Goal: Find specific page/section: Find specific page/section

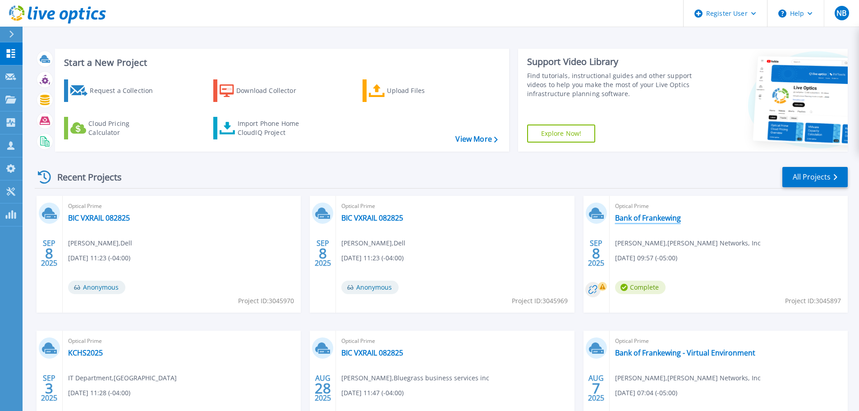
click at [672, 217] on link "Bank of Frankewing" at bounding box center [648, 217] width 66 height 9
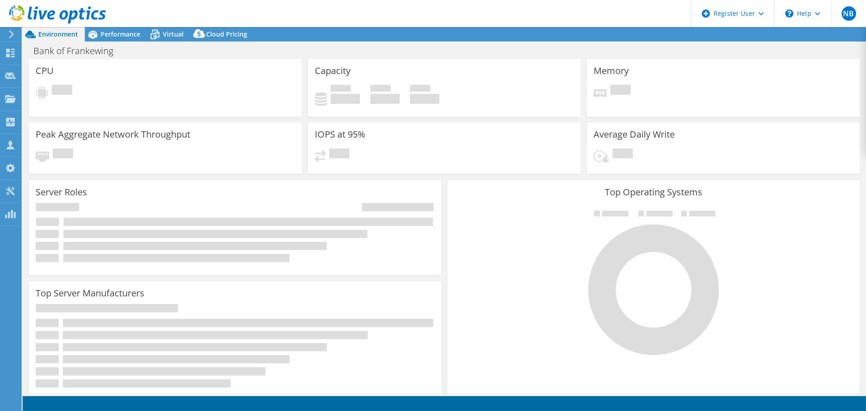
select select "USD"
